Goal: Information Seeking & Learning: Compare options

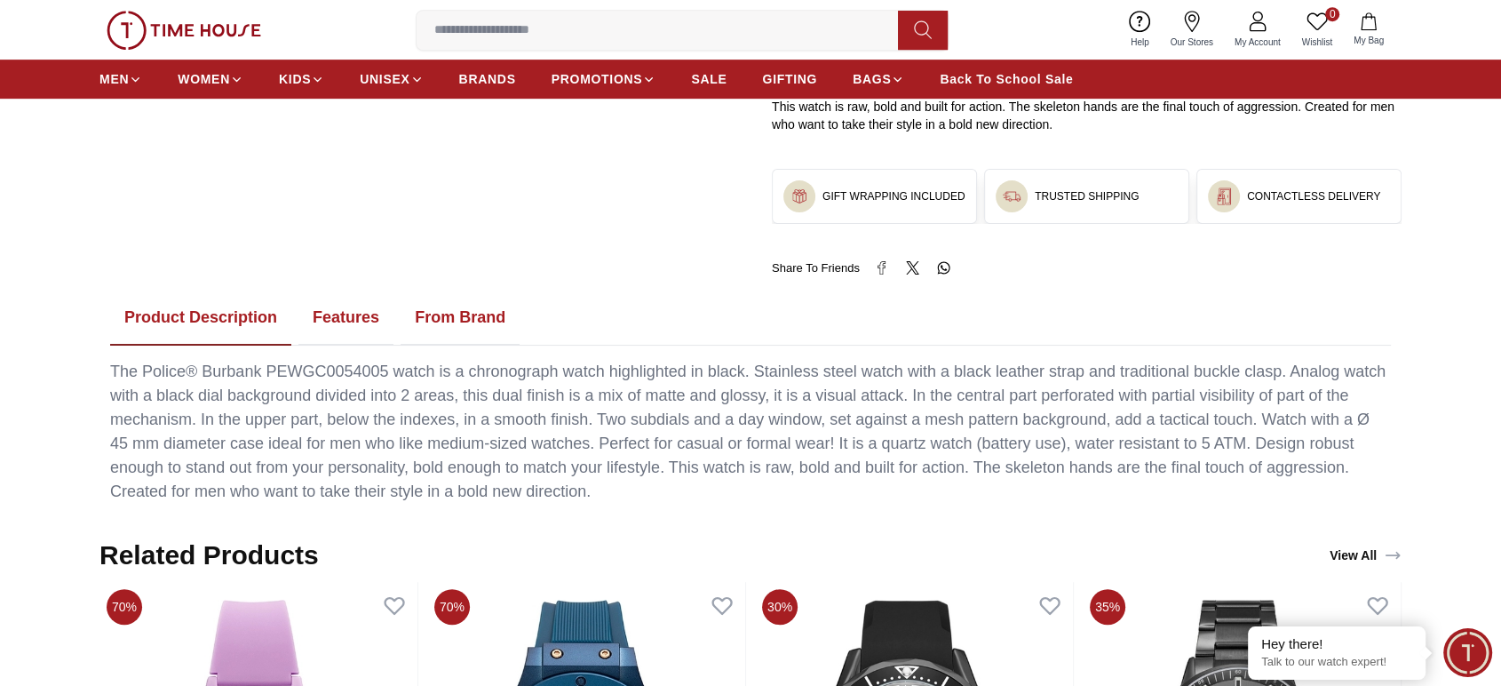
scroll to position [966, 0]
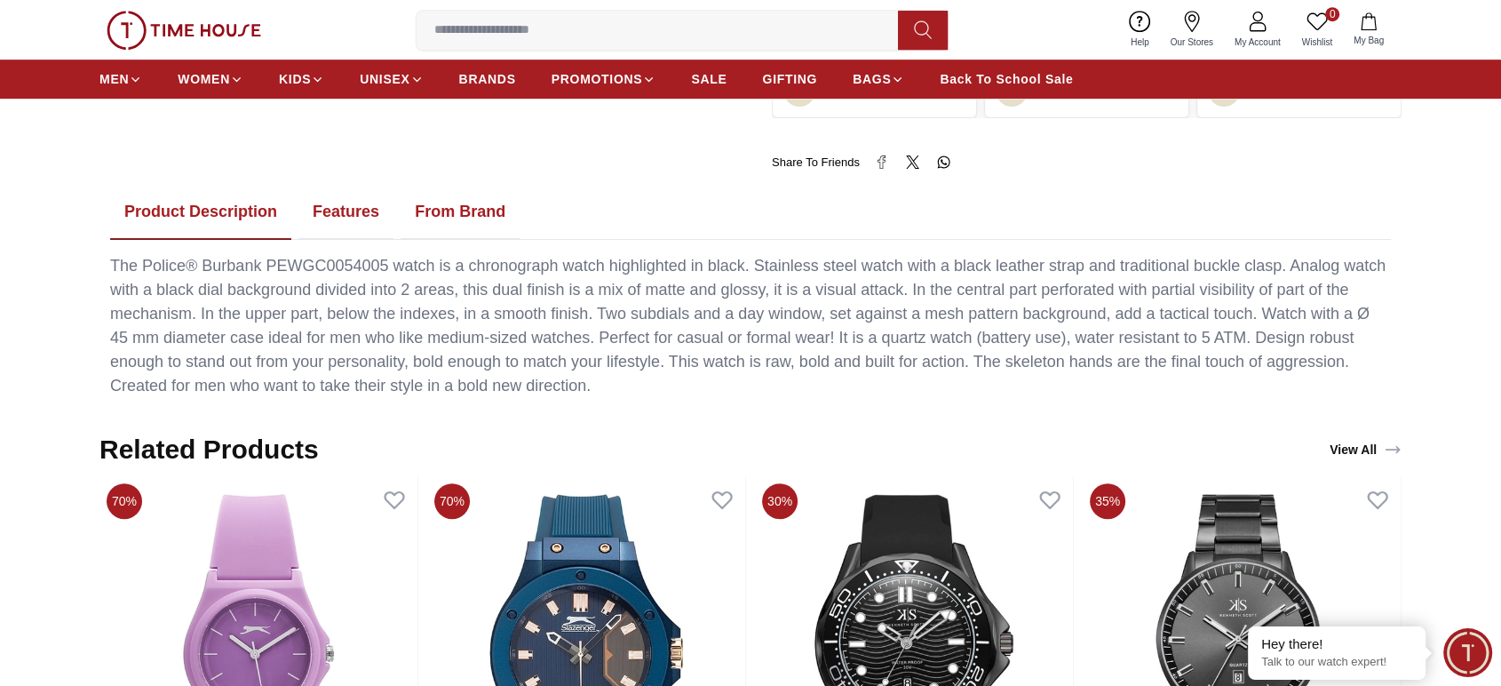
click at [321, 207] on button "Features" at bounding box center [345, 212] width 95 height 55
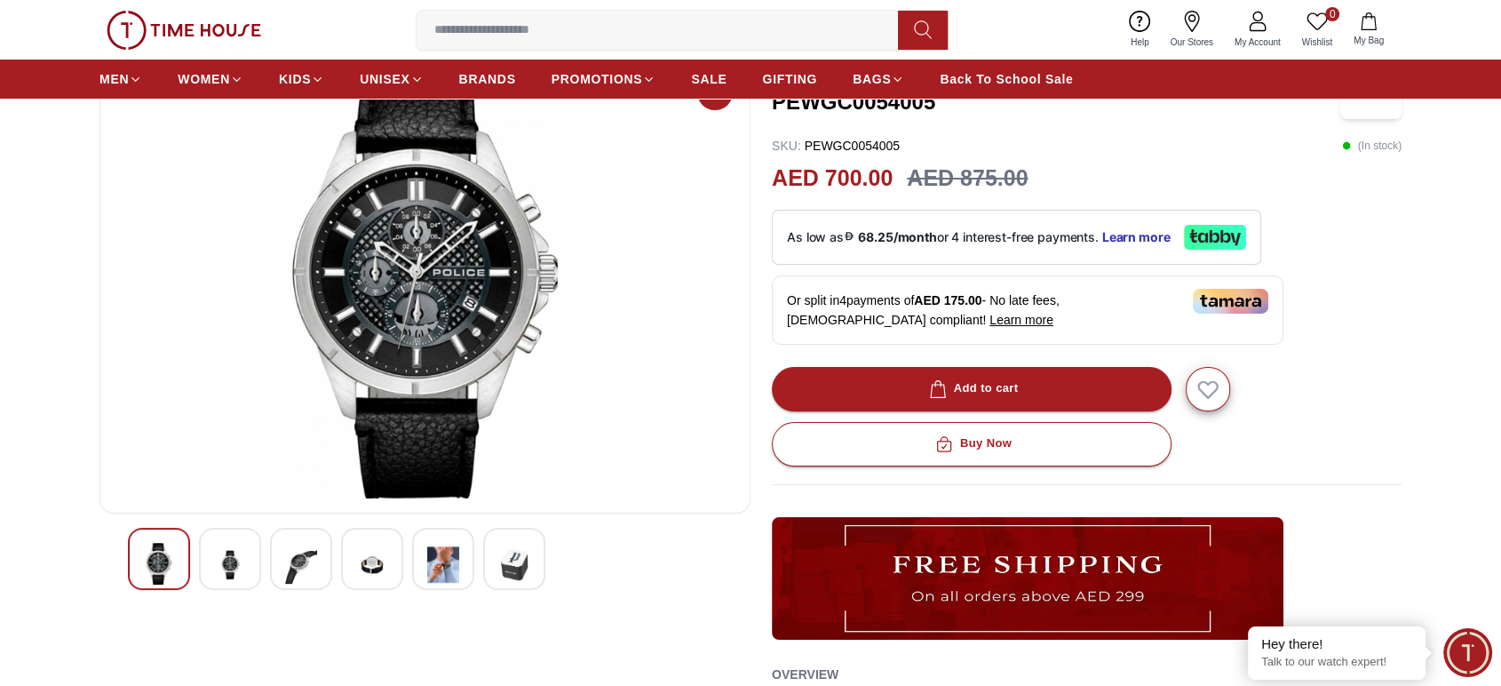
scroll to position [0, 0]
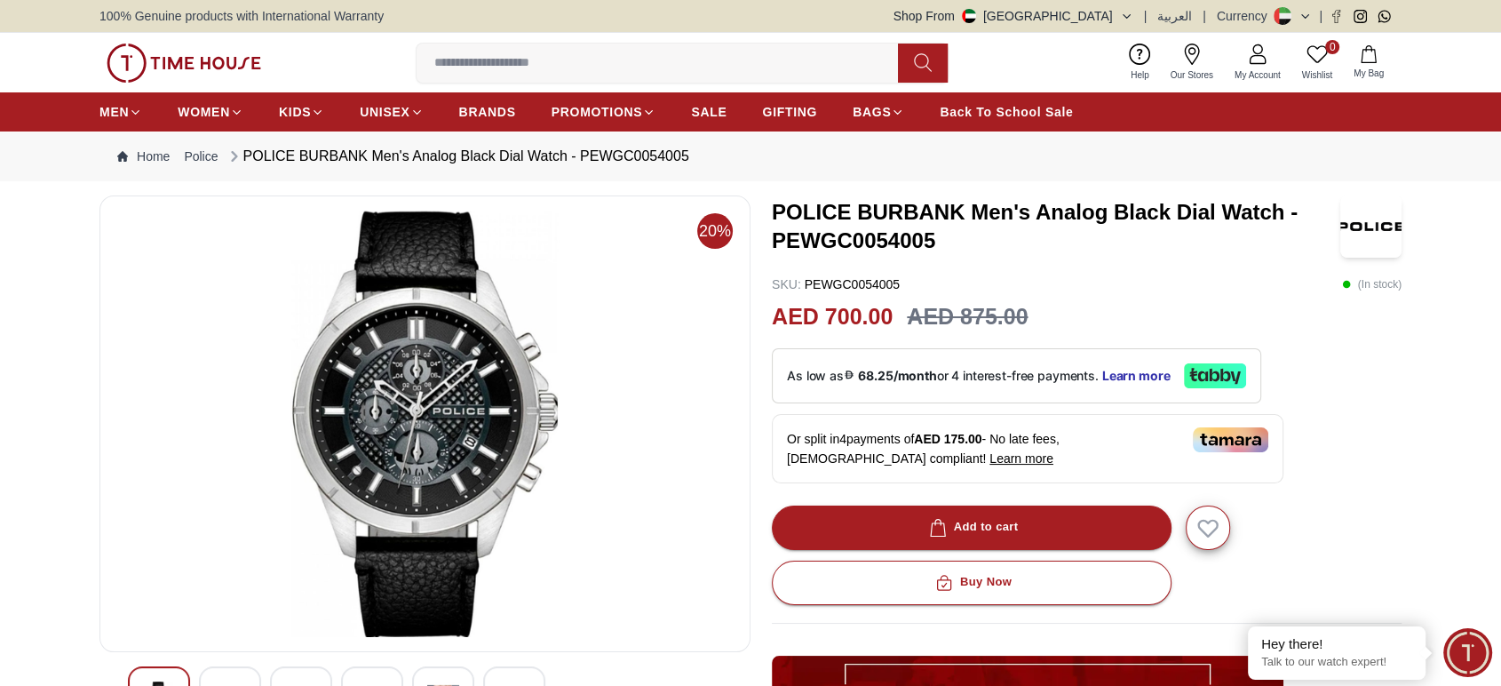
click at [794, 238] on h3 "POLICE BURBANK Men's Analog Black Dial Watch - PEWGC0054005" at bounding box center [1056, 226] width 569 height 57
copy h3 "PEWGC0054005"
click at [794, 237] on h3 "POLICE BURBANK Men's Analog Black Dial Watch - PEWGC0054005" at bounding box center [1056, 226] width 569 height 57
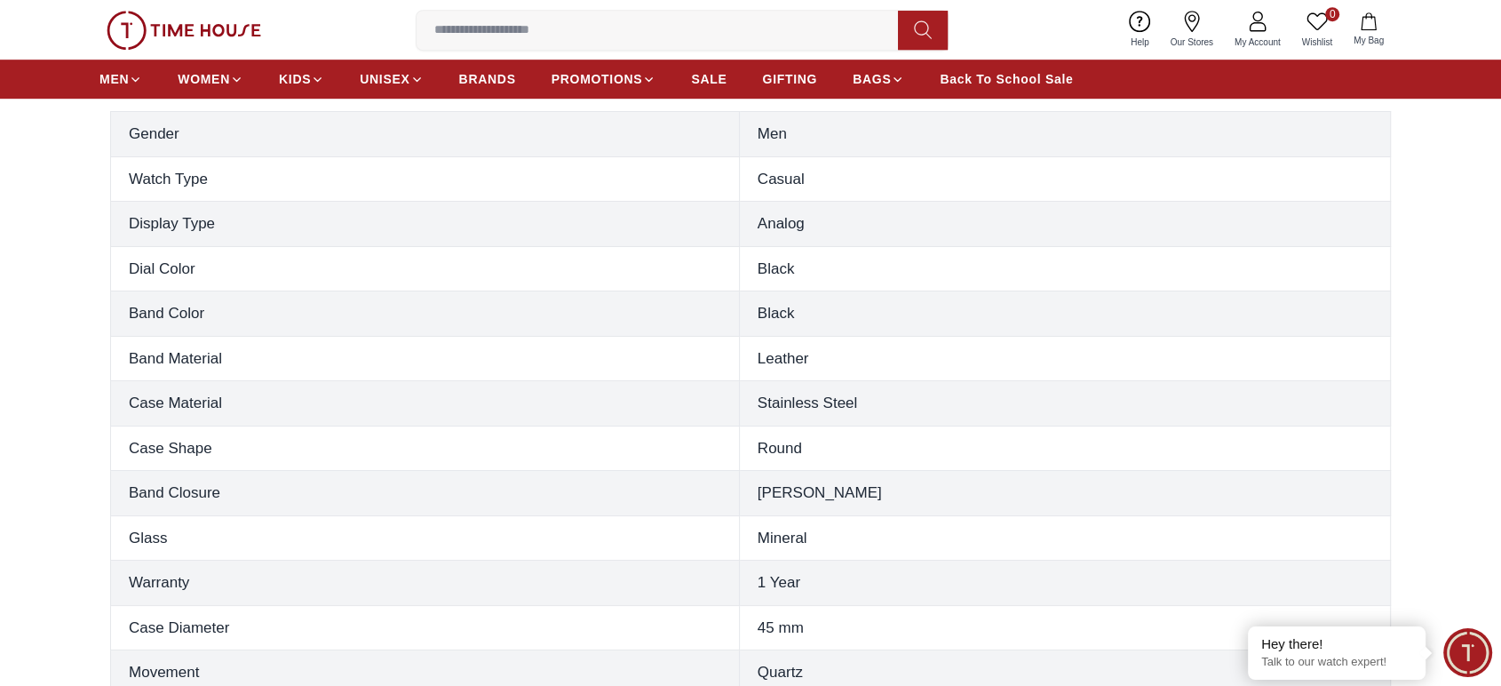
scroll to position [1109, 0]
click at [206, 308] on th "Band Color" at bounding box center [425, 313] width 629 height 45
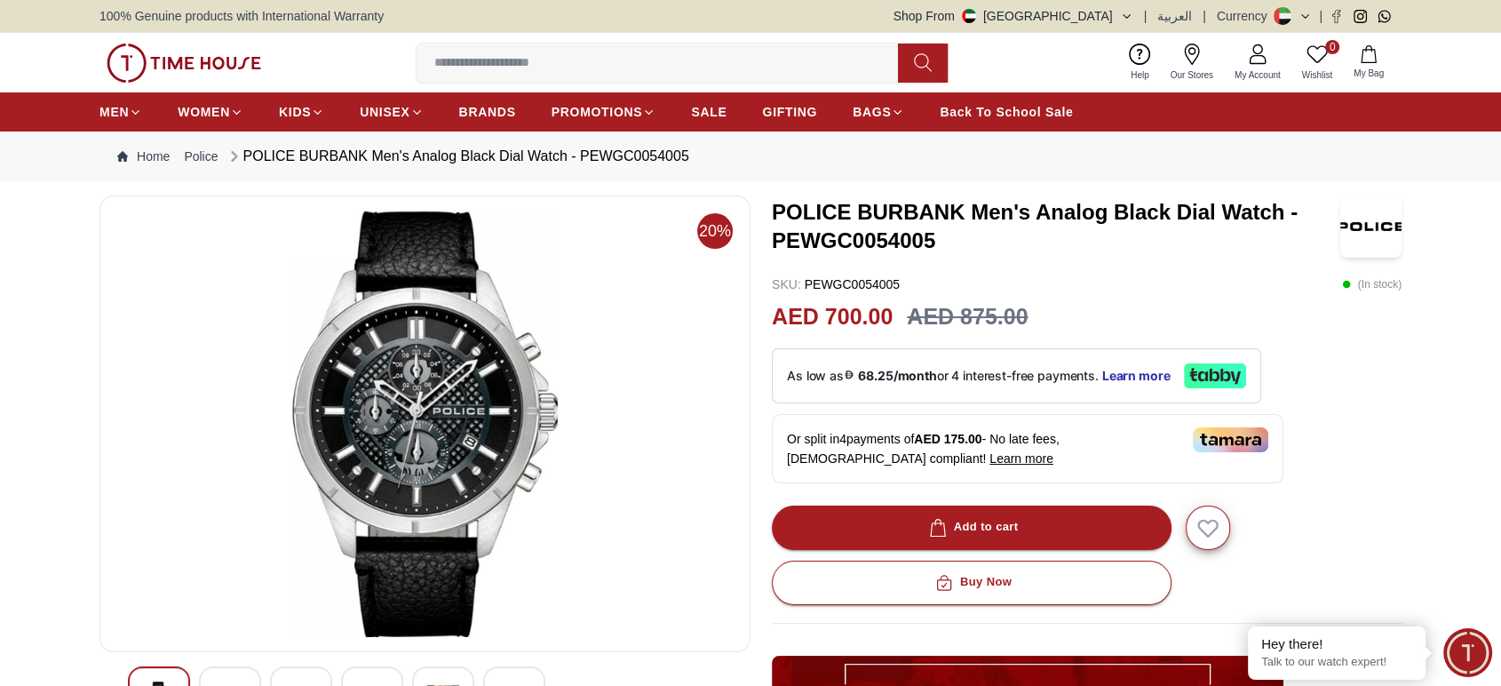
scroll to position [0, 0]
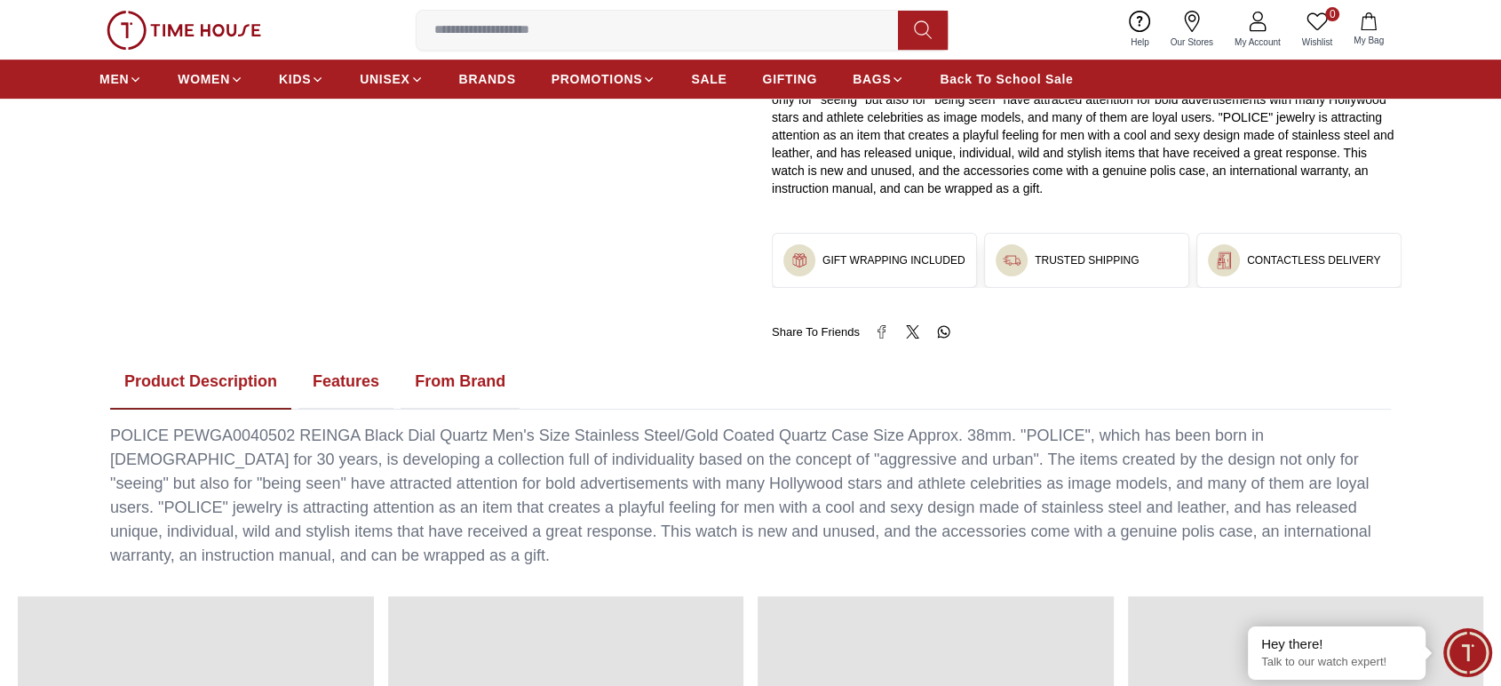
scroll to position [809, 0]
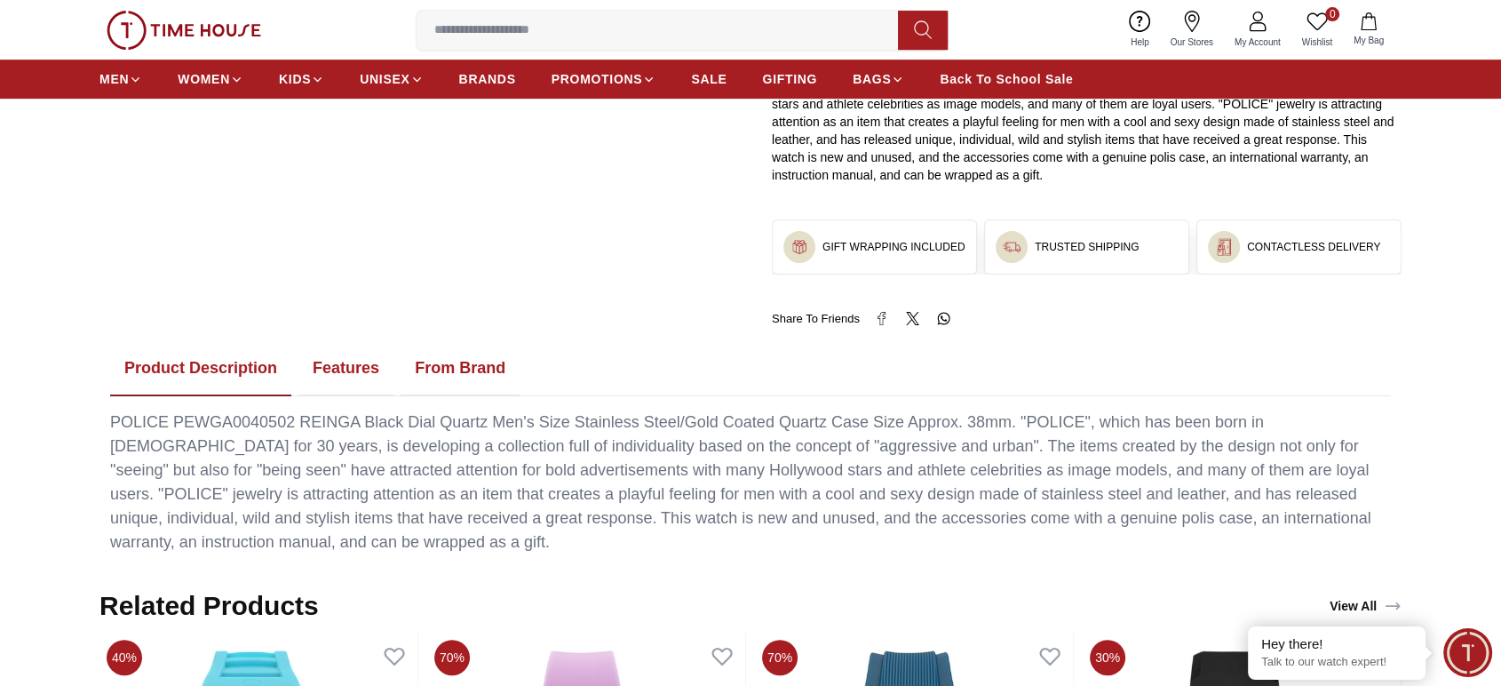
click at [323, 374] on button "Features" at bounding box center [345, 368] width 95 height 55
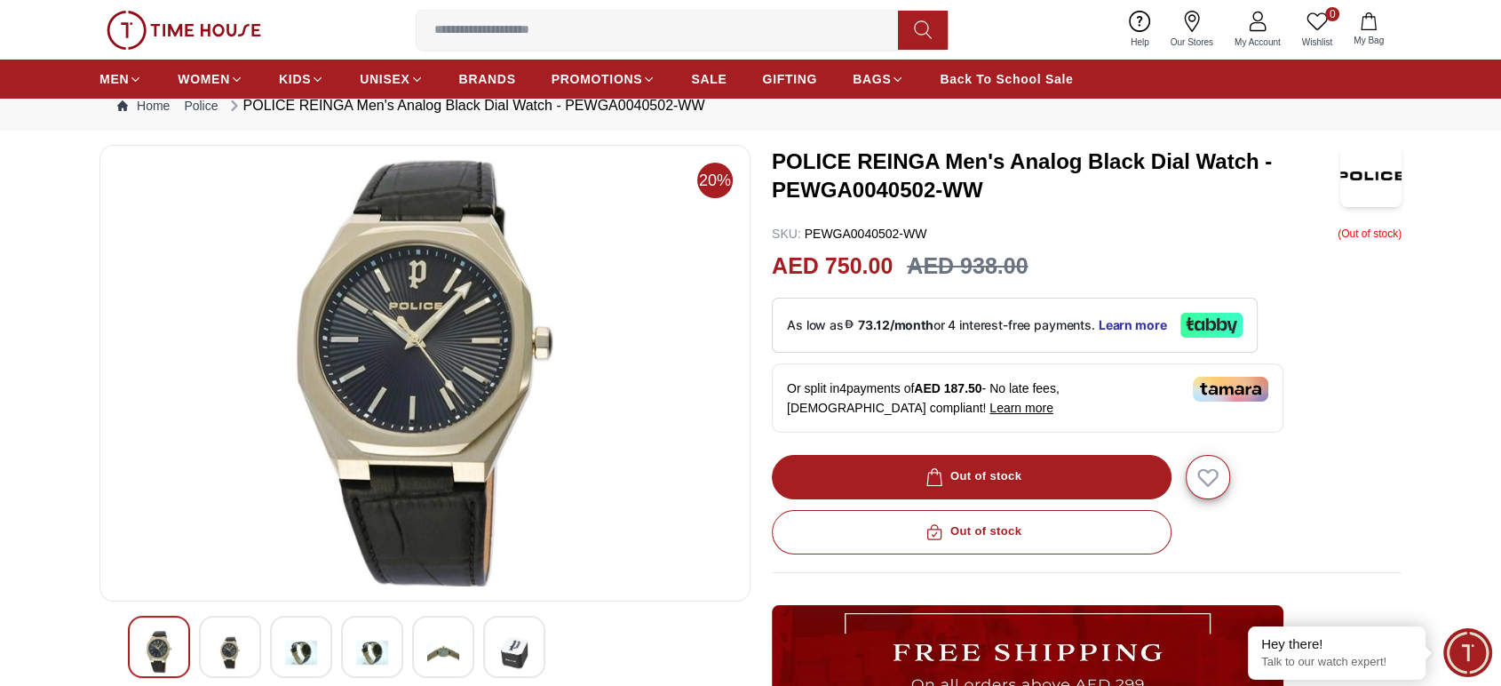
scroll to position [0, 0]
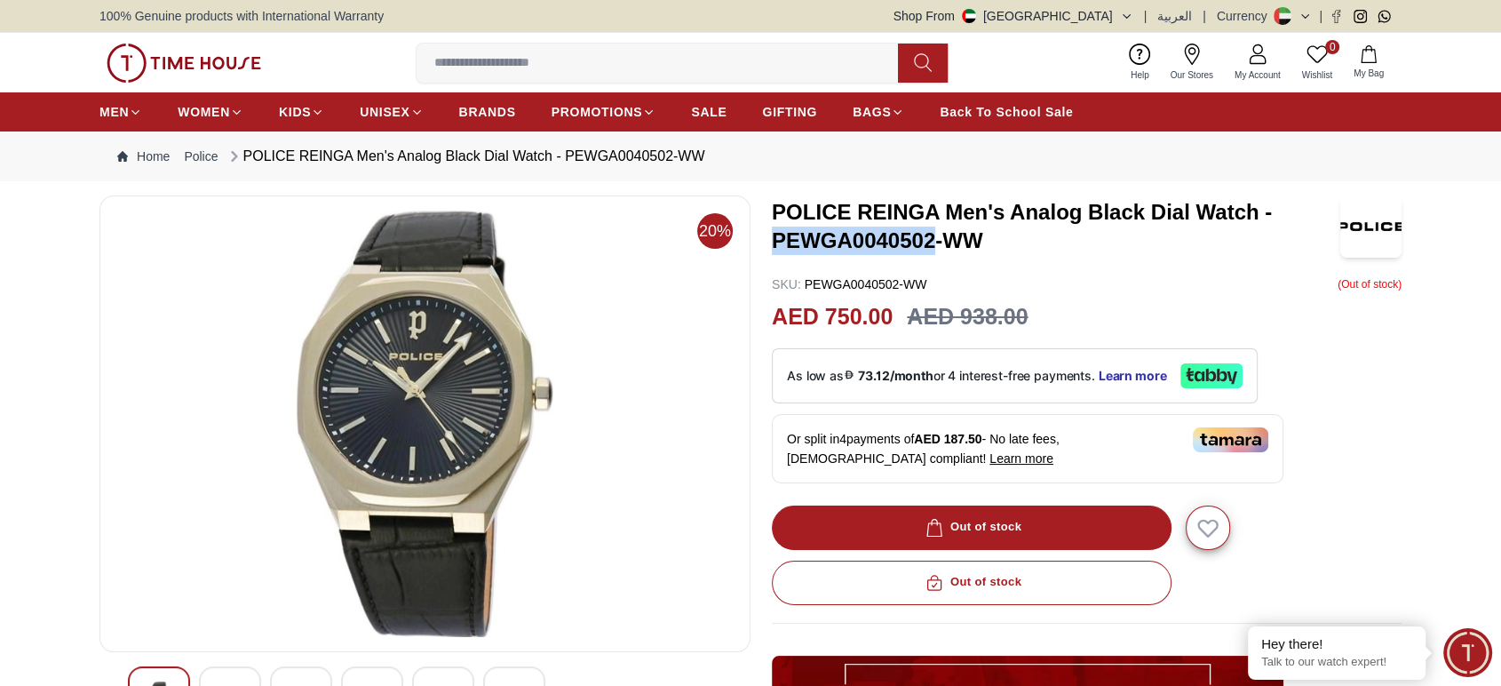
copy h3 "PEWGA0040502"
drag, startPoint x: 776, startPoint y: 237, endPoint x: 937, endPoint y: 235, distance: 160.8
click at [937, 235] on h3 "POLICE REINGA Men's Analog Black Dial Watch - PEWGA0040502-WW" at bounding box center [1056, 226] width 569 height 57
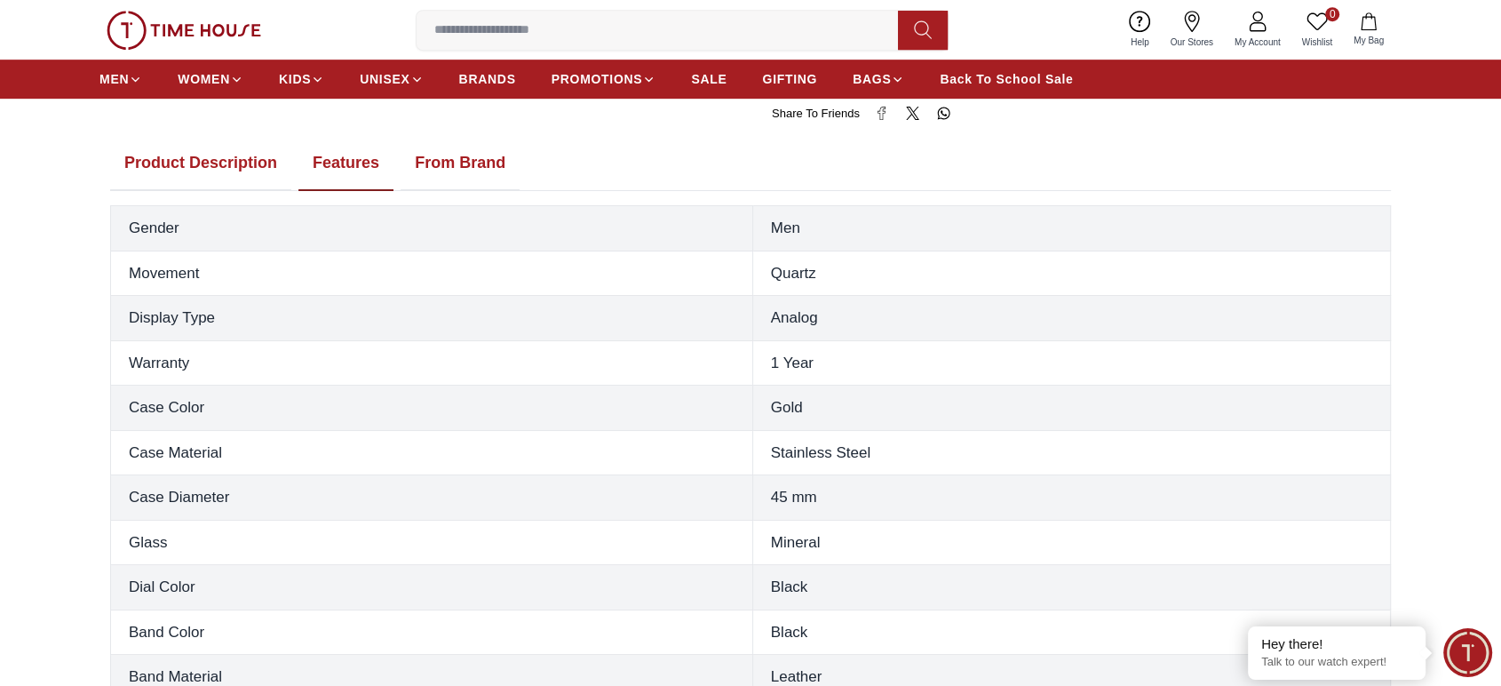
scroll to position [1017, 0]
click at [206, 155] on button "Product Description" at bounding box center [200, 160] width 181 height 55
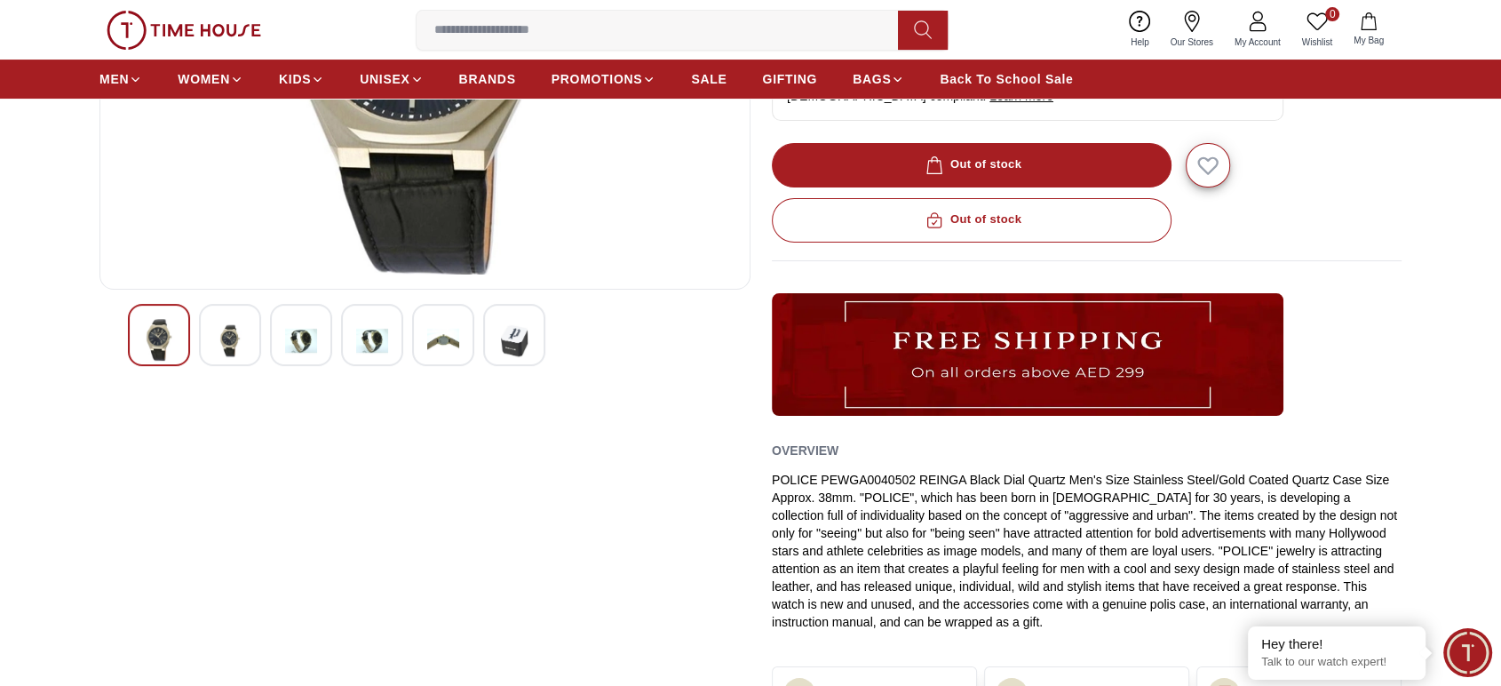
scroll to position [376, 0]
